Goal: Transaction & Acquisition: Purchase product/service

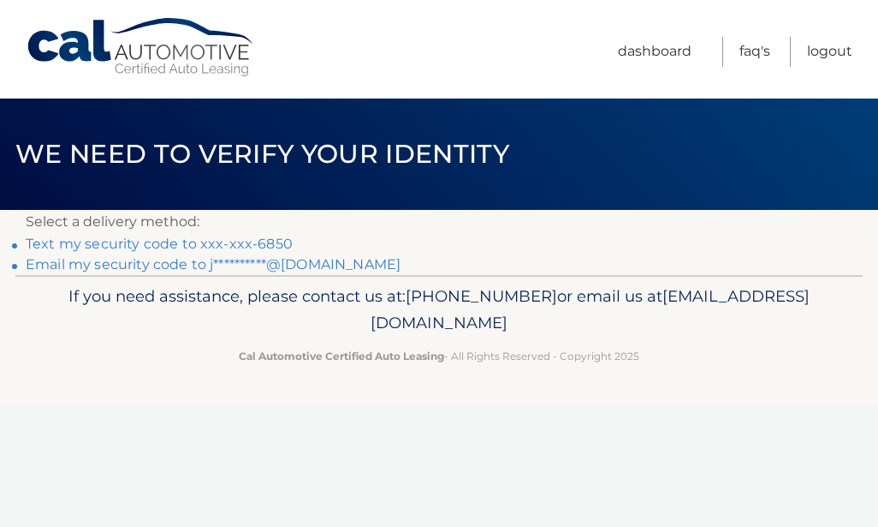
click at [252, 239] on link "Text my security code to xxx-xxx-6850" at bounding box center [159, 243] width 267 height 16
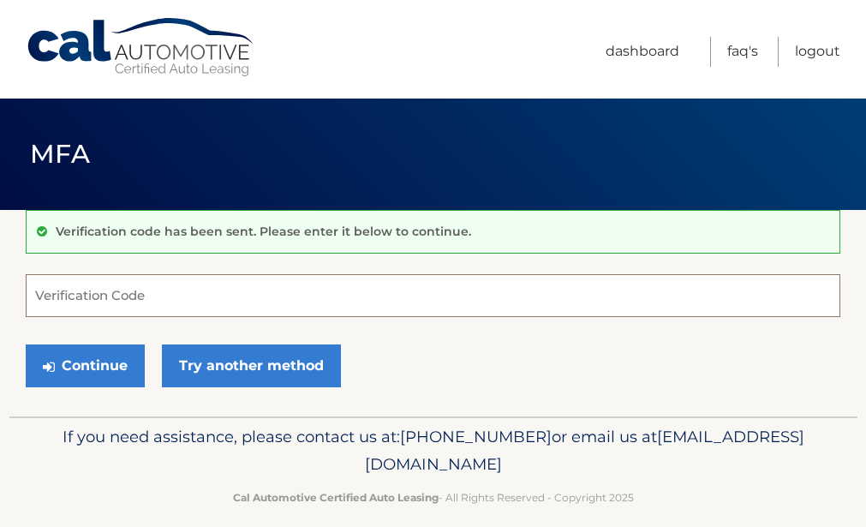
click at [187, 296] on input "Verification Code" at bounding box center [433, 295] width 814 height 43
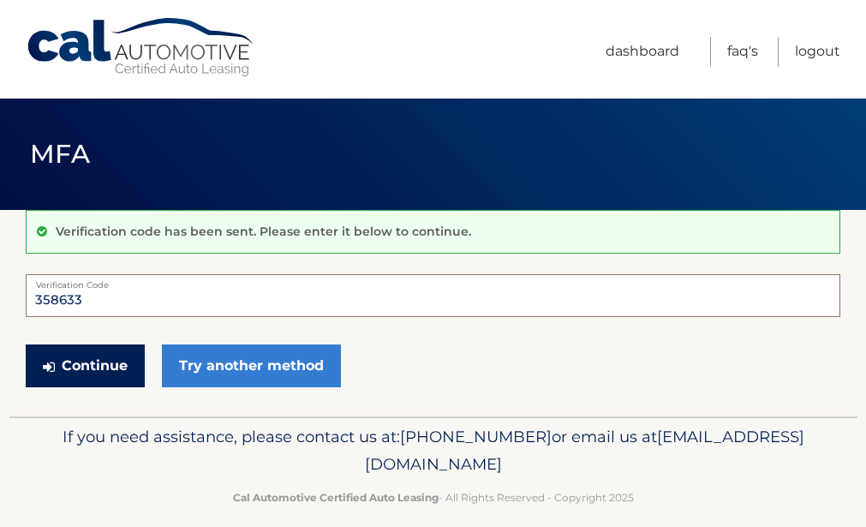
type input "358633"
click at [87, 356] on button "Continue" at bounding box center [85, 365] width 119 height 43
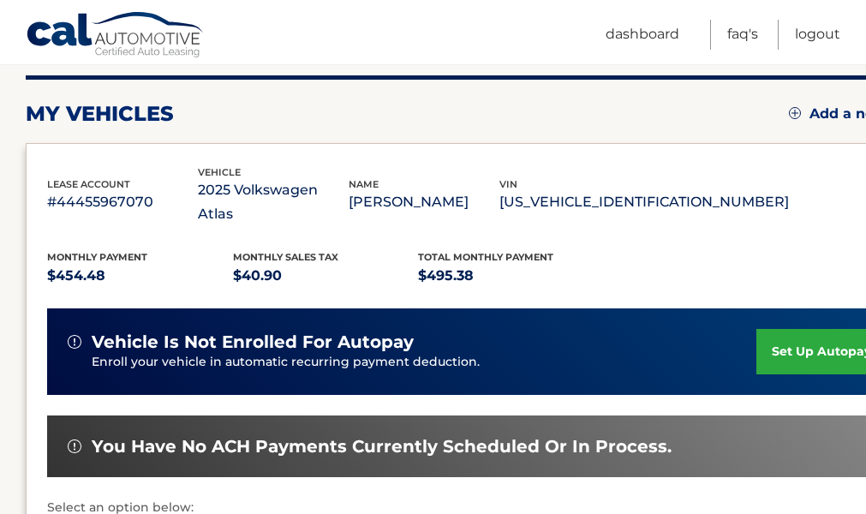
scroll to position [226, 0]
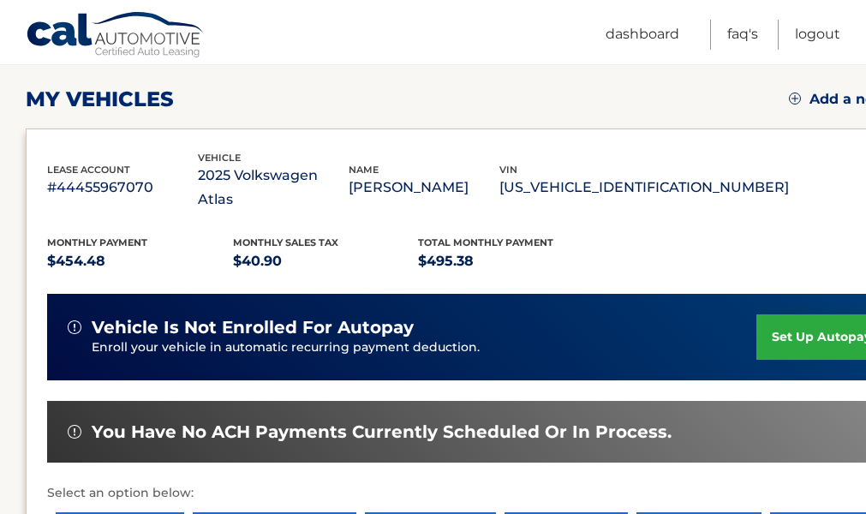
click at [850, 351] on div "vehicle is not enrolled for autopay Enroll your vehicle in automatic recurring …" at bounding box center [477, 337] width 860 height 86
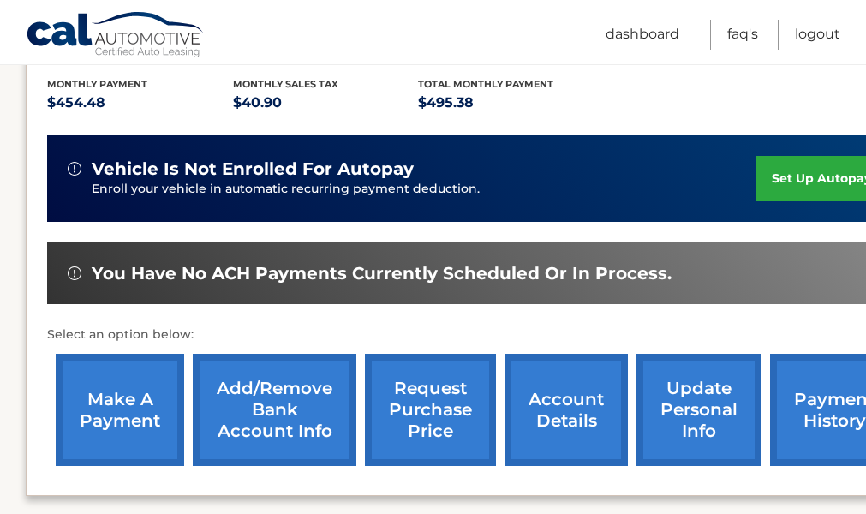
scroll to position [386, 0]
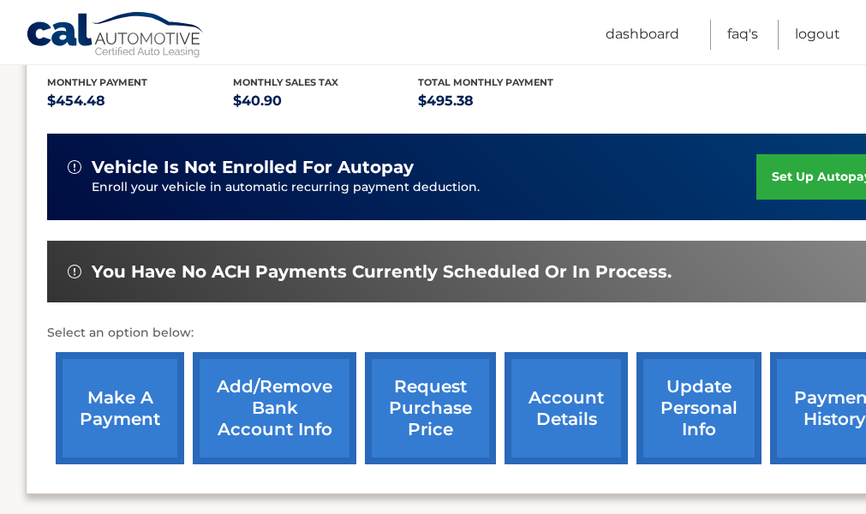
click at [92, 390] on link "make a payment" at bounding box center [120, 408] width 128 height 112
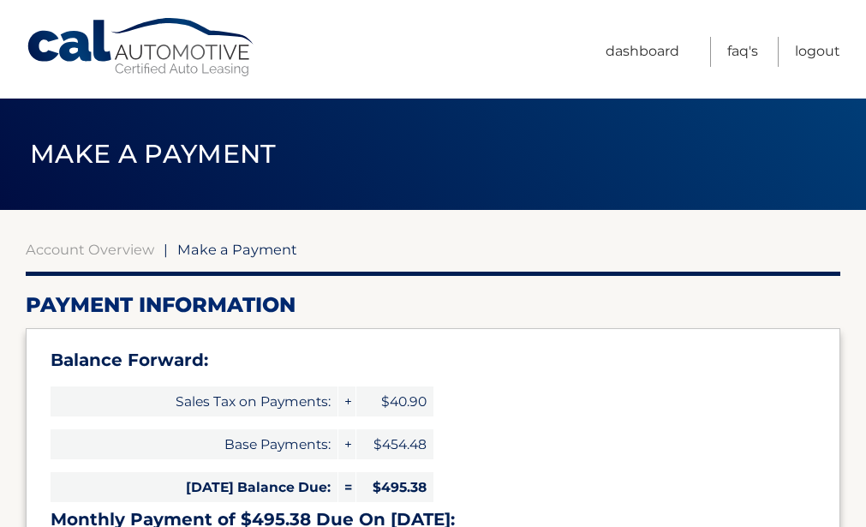
select select "YjgyODQwM2QtYzU3Mi00YTY0LTk5YTEtMzk1ZjkyZGUzMDE3"
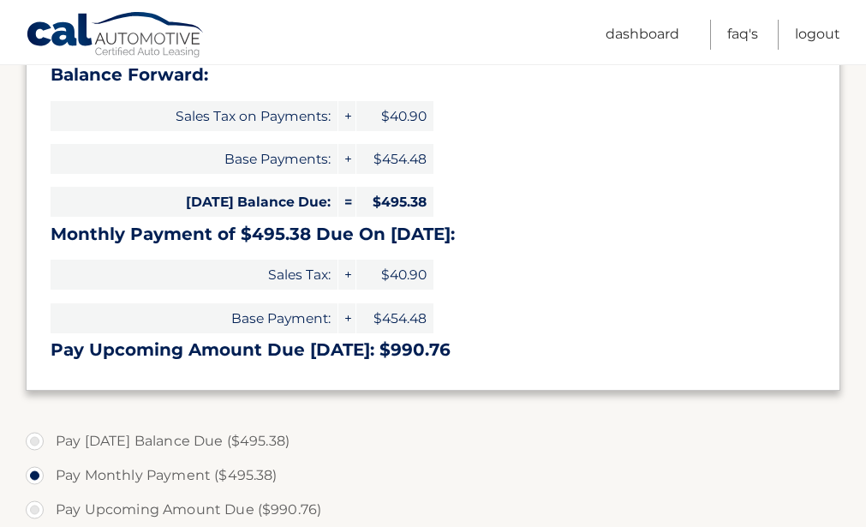
scroll to position [310, 0]
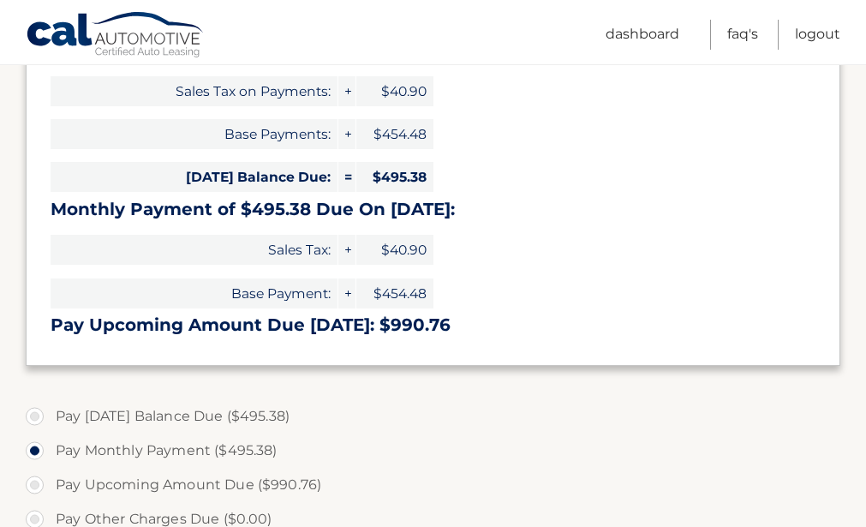
click at [855, 315] on section "Account Overview | Make a Payment Payment Information Balance Forward: Sales Ta…" at bounding box center [433, 399] width 866 height 999
click at [31, 418] on label "Pay Today's Balance Due ($495.38)" at bounding box center [433, 416] width 814 height 34
click at [33, 418] on input "Pay Today's Balance Due ($495.38)" at bounding box center [41, 412] width 17 height 27
radio input "true"
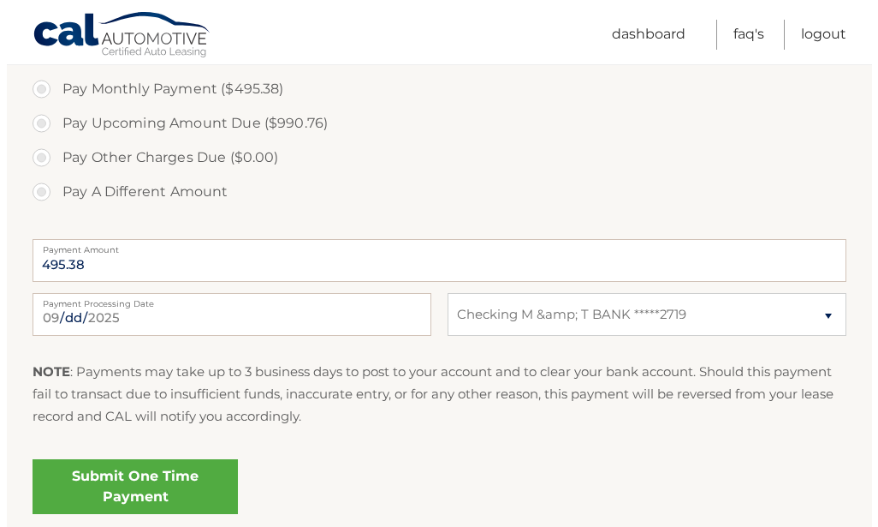
scroll to position [674, 0]
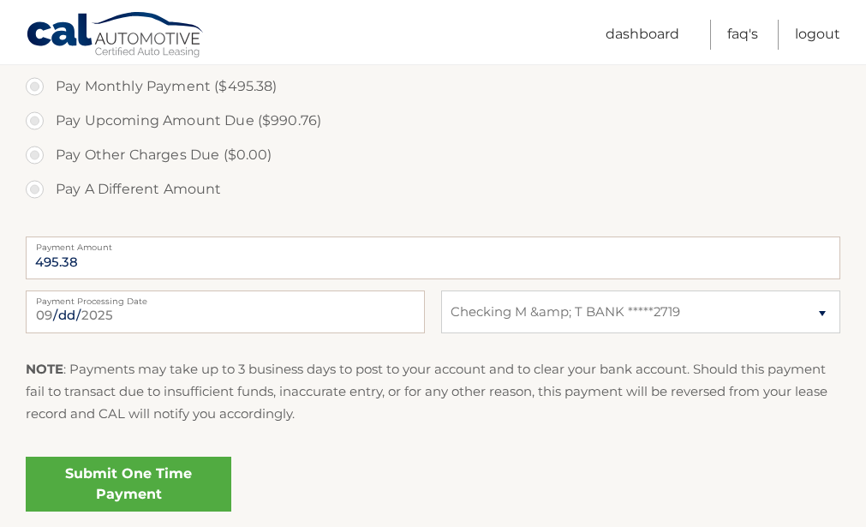
click at [64, 491] on link "Submit One Time Payment" at bounding box center [128, 483] width 205 height 55
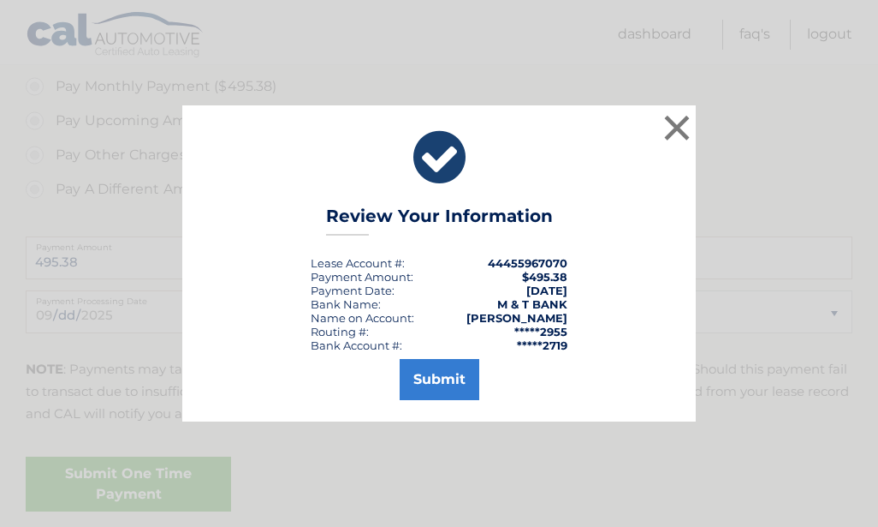
click at [465, 352] on div "Submit" at bounding box center [439, 376] width 471 height 48
click at [438, 375] on button "Submit" at bounding box center [440, 379] width 80 height 41
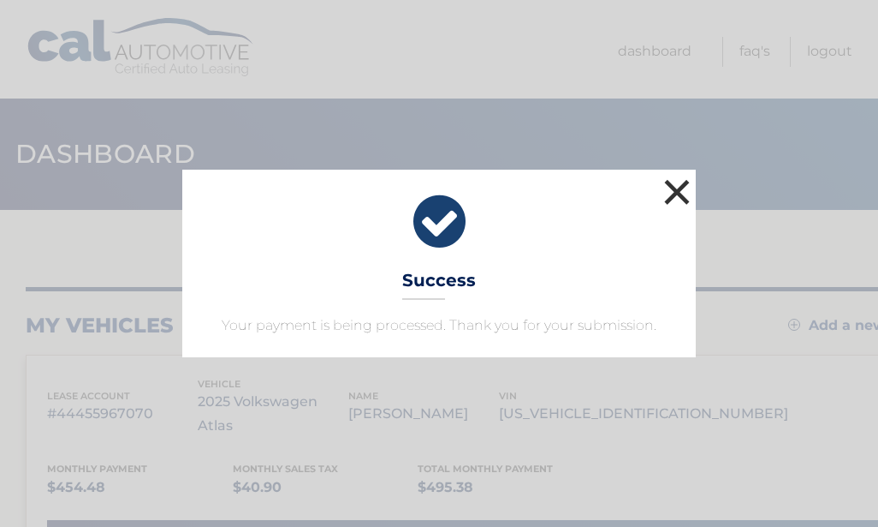
click at [671, 195] on button "×" at bounding box center [677, 192] width 34 height 34
